Goal: Task Accomplishment & Management: Use online tool/utility

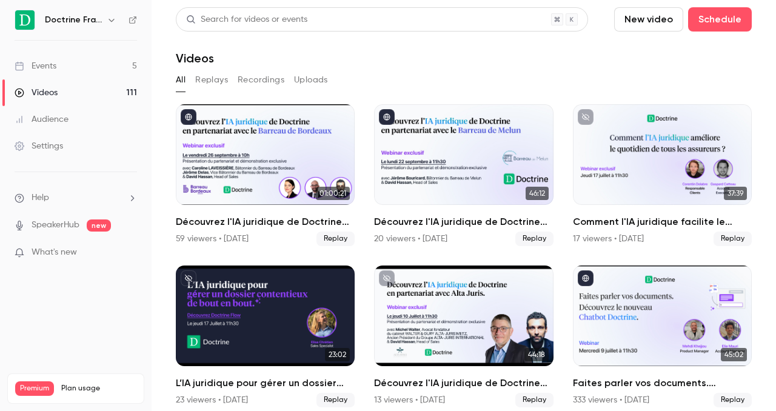
click at [67, 26] on div "Doctrine France" at bounding box center [82, 20] width 74 height 15
click at [71, 16] on h6 "Doctrine France" at bounding box center [73, 20] width 57 height 12
click at [99, 18] on h6 "Doctrine France" at bounding box center [73, 20] width 57 height 12
click at [105, 18] on button "button" at bounding box center [111, 20] width 15 height 15
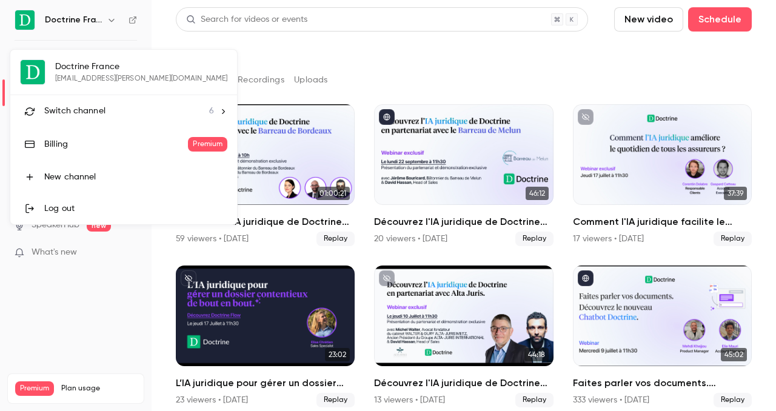
click at [115, 18] on div at bounding box center [388, 205] width 776 height 411
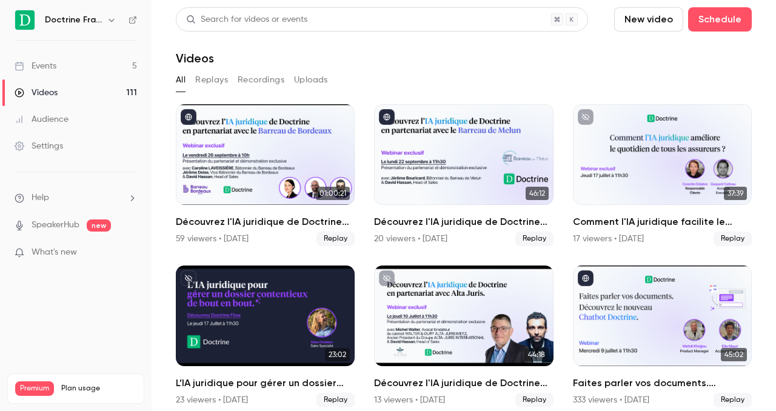
click at [113, 21] on icon "button" at bounding box center [112, 20] width 10 height 10
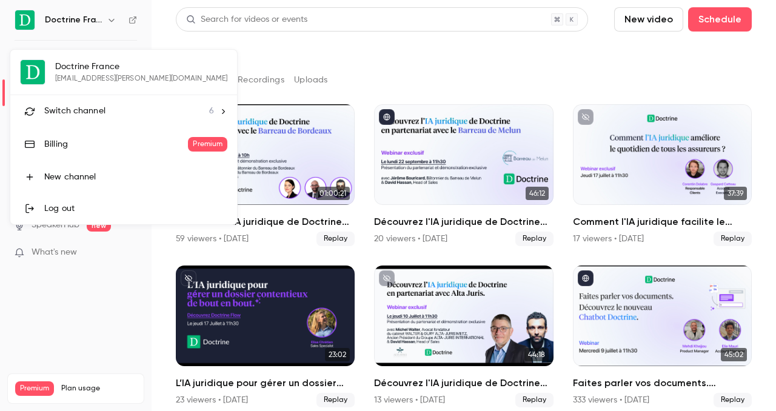
click at [127, 106] on div "Switch channel 6" at bounding box center [129, 111] width 170 height 13
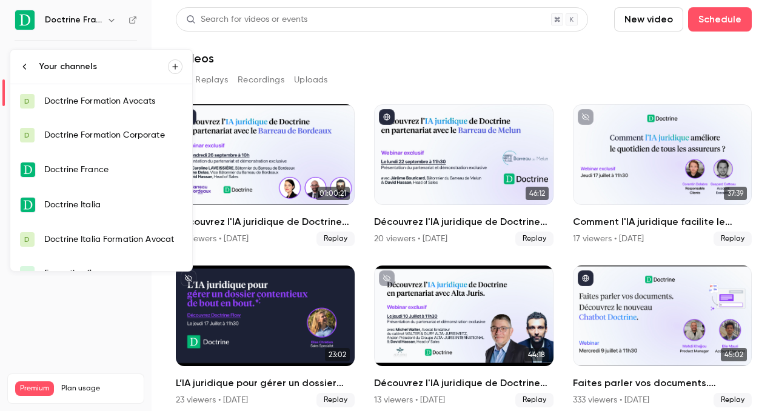
scroll to position [19, 0]
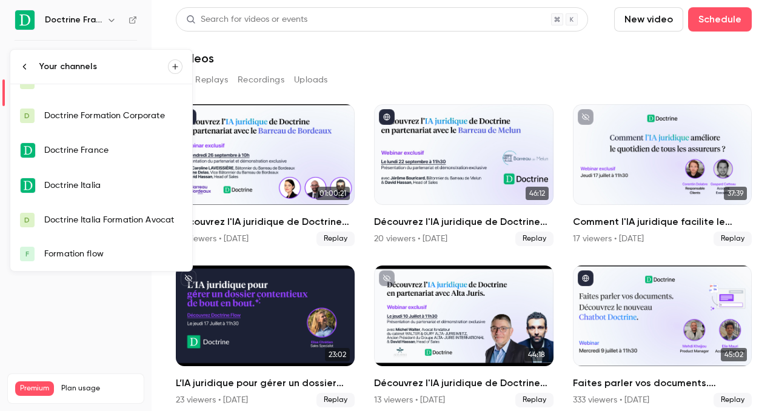
click at [102, 244] on link "F Formation flow" at bounding box center [101, 254] width 182 height 34
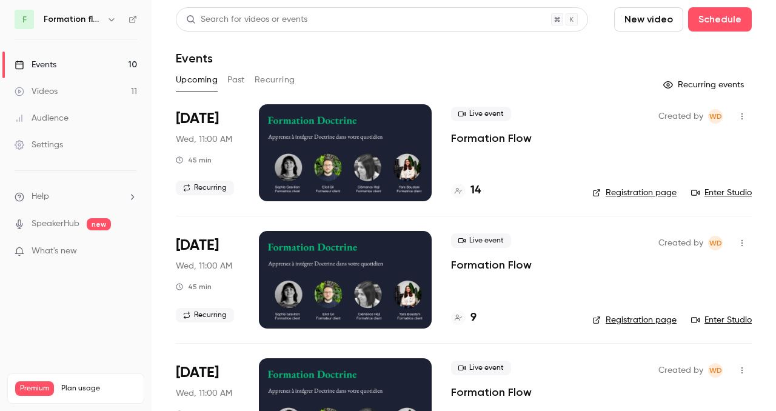
click at [742, 116] on icon "button" at bounding box center [741, 116] width 1 height 7
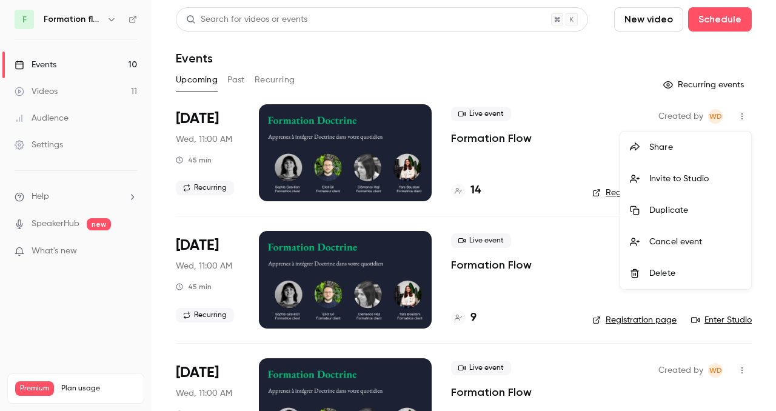
click at [661, 181] on div "Invite to Studio" at bounding box center [695, 179] width 92 height 12
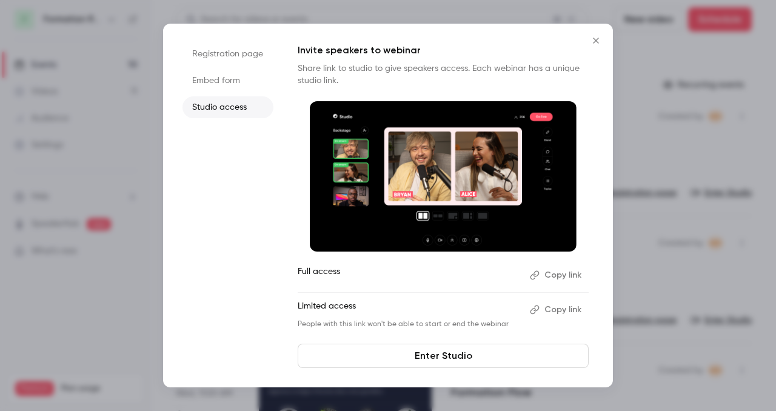
click at [208, 84] on li "Embed form" at bounding box center [227, 81] width 91 height 22
